Goal: Information Seeking & Learning: Learn about a topic

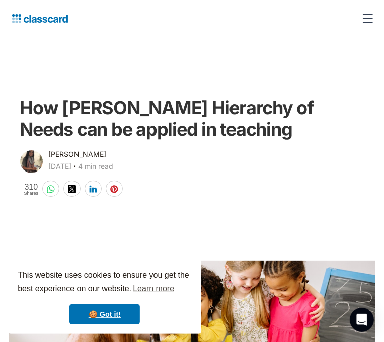
click at [74, 168] on div "How [PERSON_NAME] Hierarchy of Needs can be applied in teaching [PERSON_NAME] […" at bounding box center [192, 142] width 367 height 111
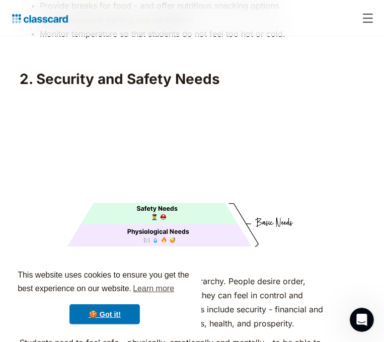
scroll to position [1672, 0]
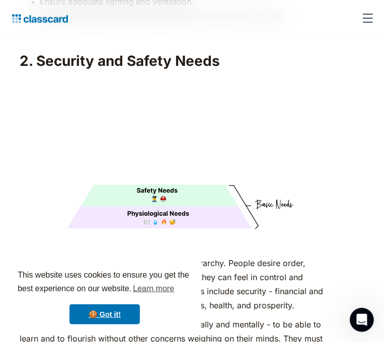
click at [100, 42] on p "‍" at bounding box center [177, 35] width 314 height 14
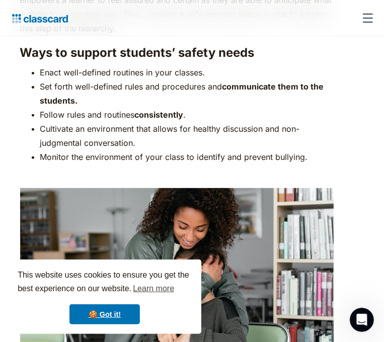
scroll to position [2055, 0]
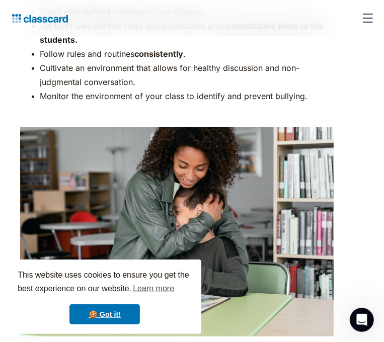
scroll to position [2115, 0]
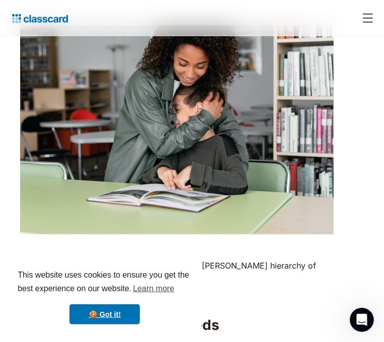
scroll to position [2236, 0]
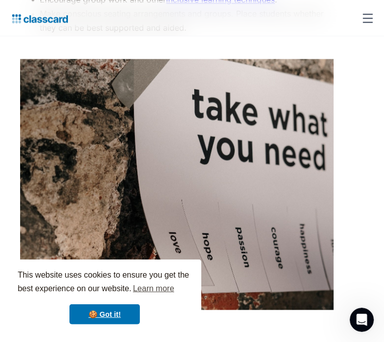
scroll to position [3042, 0]
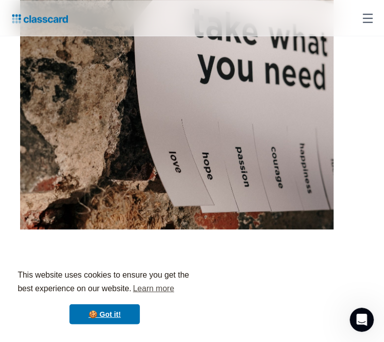
scroll to position [3122, 0]
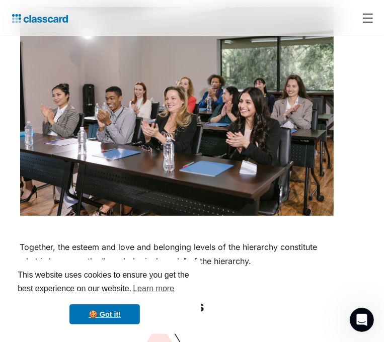
scroll to position [3928, 0]
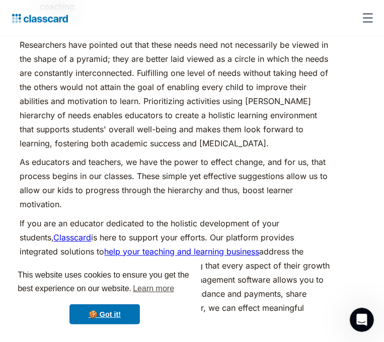
scroll to position [4673, 0]
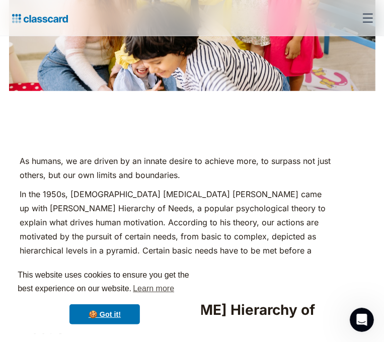
scroll to position [145, 0]
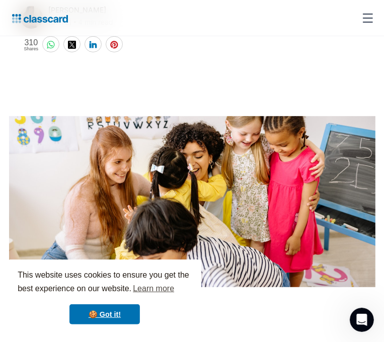
click at [114, 161] on main at bounding box center [192, 177] width 384 height 246
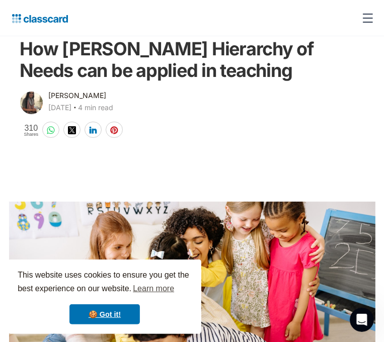
scroll to position [60, 0]
